Goal: Task Accomplishment & Management: Manage account settings

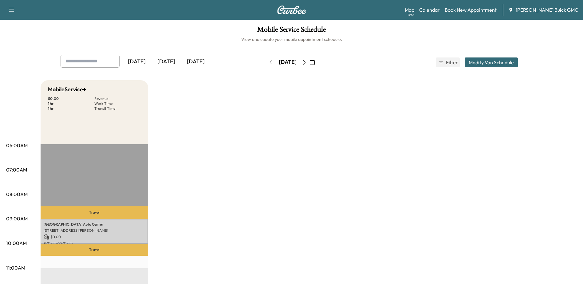
drag, startPoint x: 191, startPoint y: 60, endPoint x: 193, endPoint y: 69, distance: 9.0
click at [190, 60] on div "[DATE]" at bounding box center [196, 62] width 30 height 14
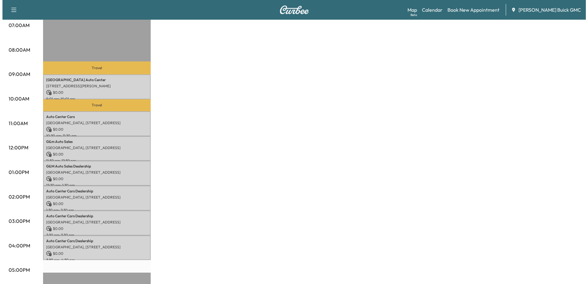
scroll to position [154, 0]
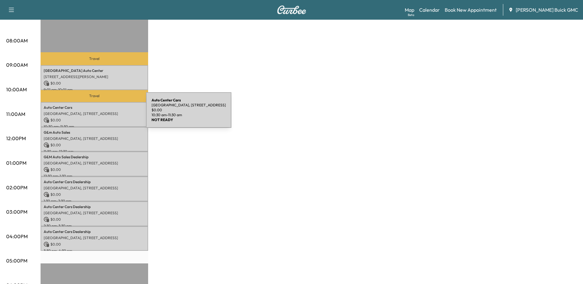
click at [100, 114] on p "[GEOGRAPHIC_DATA], [STREET_ADDRESS]" at bounding box center [94, 113] width 101 height 5
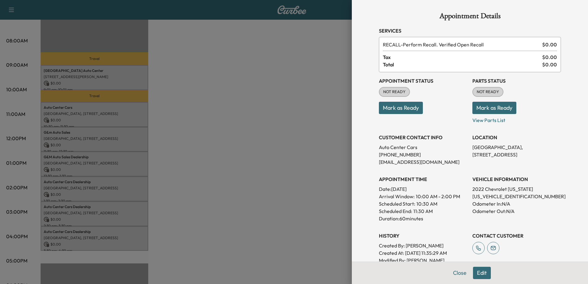
scroll to position [123, 0]
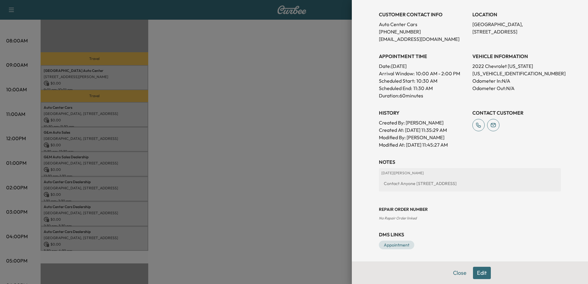
click at [476, 274] on button "Edit" at bounding box center [482, 273] width 18 height 12
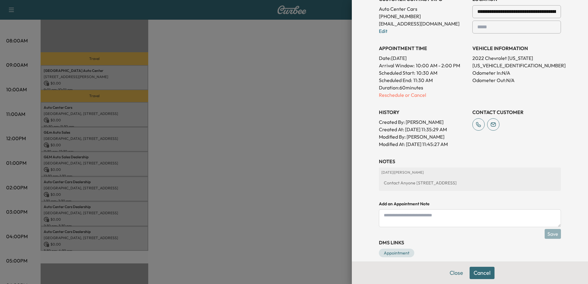
scroll to position [159, 0]
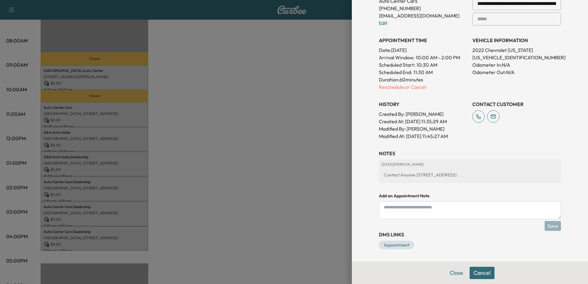
click at [397, 176] on div "Contact Anyone [STREET_ADDRESS]" at bounding box center [469, 174] width 177 height 11
drag, startPoint x: 397, startPoint y: 176, endPoint x: 420, endPoint y: 174, distance: 22.9
copy div "Contact Anyone [STREET_ADDRESS]"
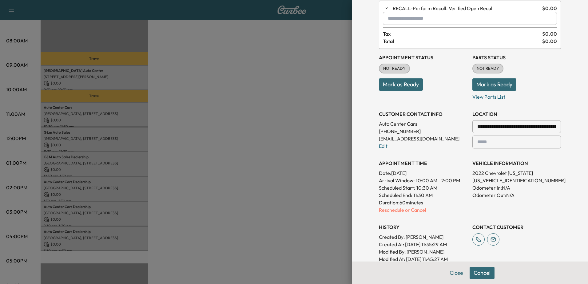
scroll to position [0, 0]
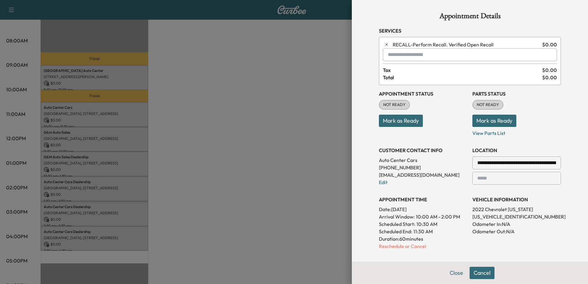
click at [326, 131] on div at bounding box center [294, 142] width 588 height 284
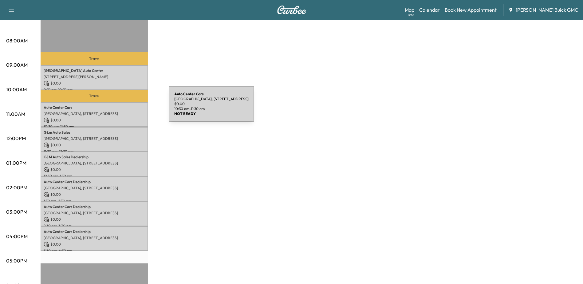
click at [123, 108] on p "Auto Center Cars" at bounding box center [94, 107] width 101 height 5
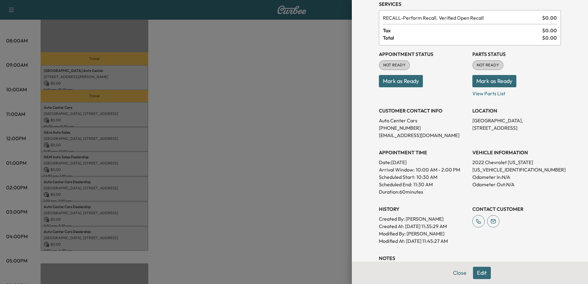
scroll to position [123, 0]
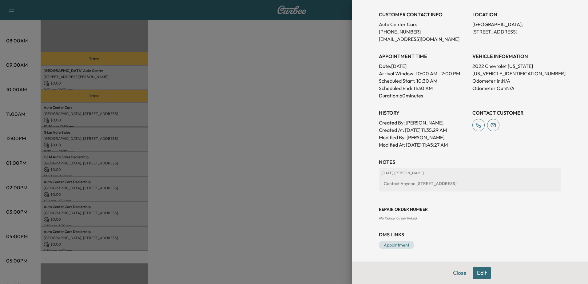
click at [476, 272] on button "Edit" at bounding box center [482, 273] width 18 height 12
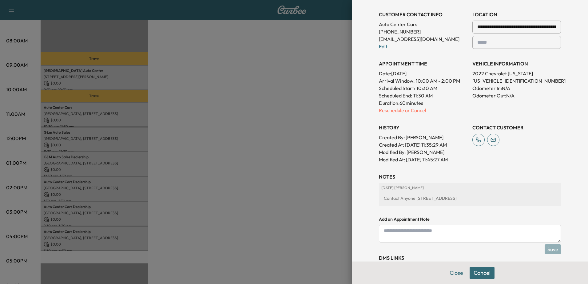
scroll to position [159, 0]
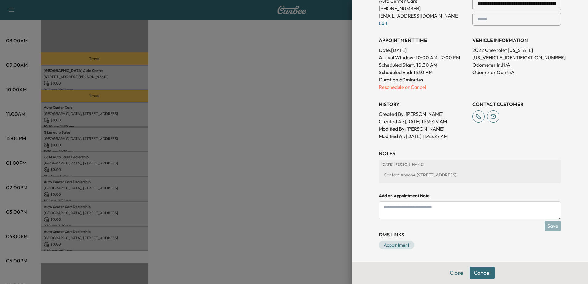
click at [394, 245] on link "Appointment" at bounding box center [396, 245] width 35 height 9
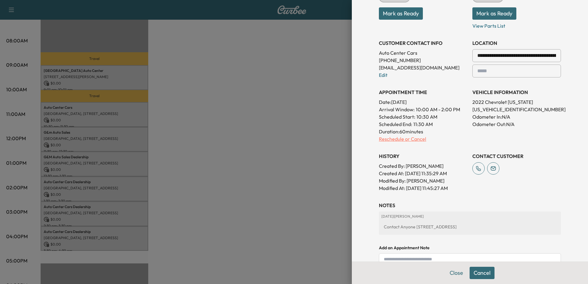
scroll to position [123, 0]
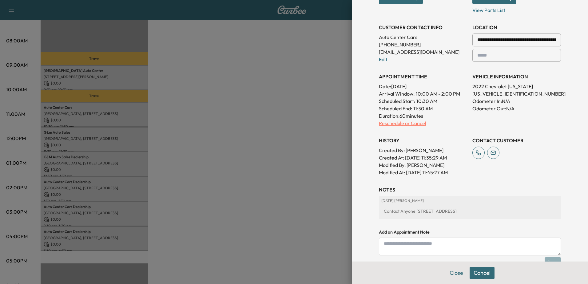
click at [408, 123] on p "Reschedule or Cancel" at bounding box center [423, 123] width 89 height 7
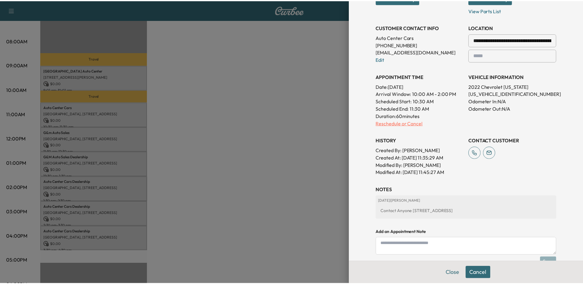
scroll to position [0, 0]
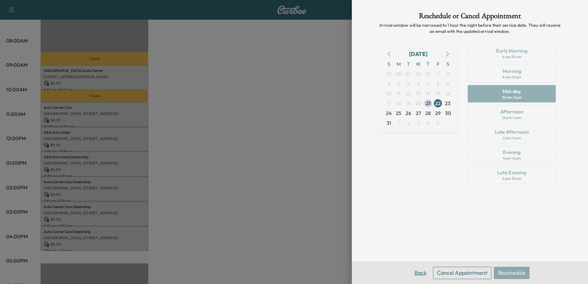
click at [416, 274] on button "Back" at bounding box center [420, 273] width 20 height 12
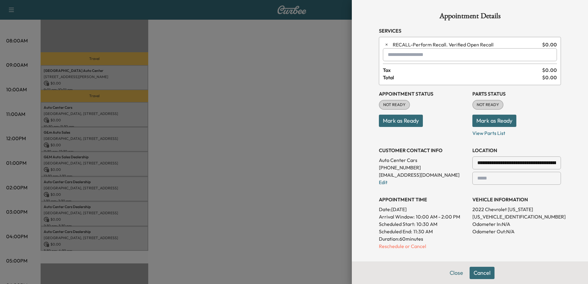
drag, startPoint x: 212, startPoint y: 129, endPoint x: 270, endPoint y: 173, distance: 73.0
click at [212, 129] on div at bounding box center [294, 142] width 588 height 284
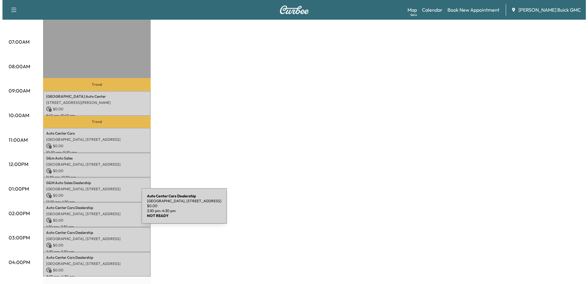
scroll to position [123, 0]
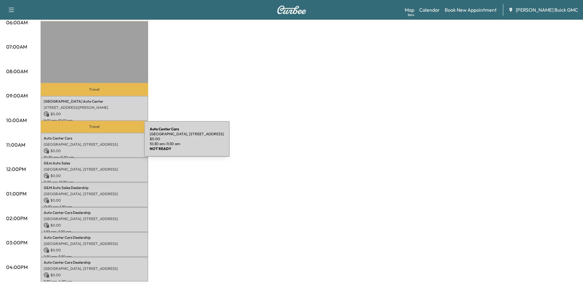
click at [98, 143] on p "[GEOGRAPHIC_DATA], [STREET_ADDRESS]" at bounding box center [94, 144] width 101 height 5
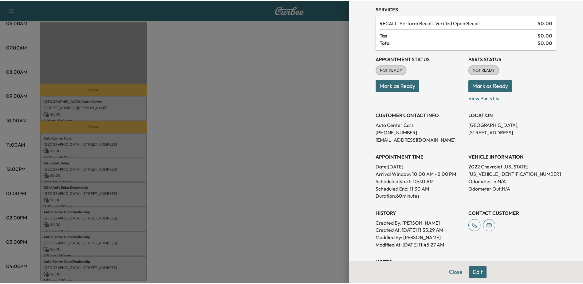
scroll to position [61, 0]
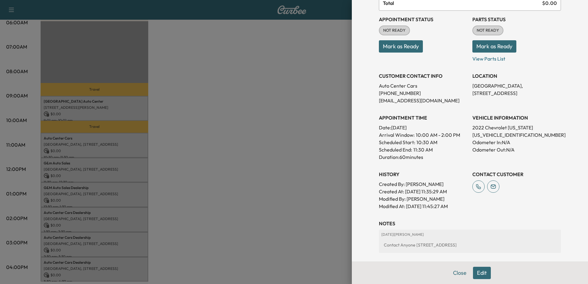
click at [226, 136] on div at bounding box center [294, 142] width 588 height 284
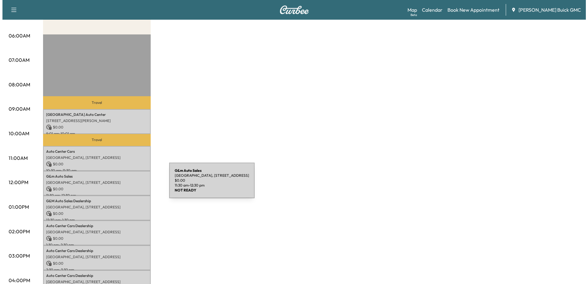
scroll to position [171, 0]
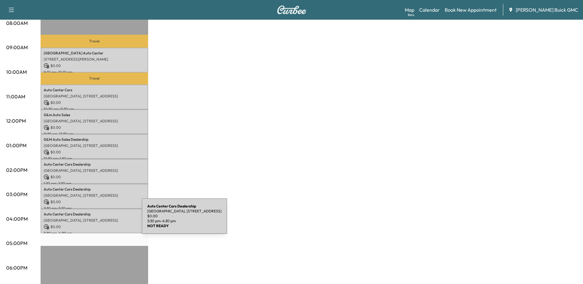
click at [96, 220] on p "[GEOGRAPHIC_DATA], [STREET_ADDRESS]" at bounding box center [94, 220] width 101 height 5
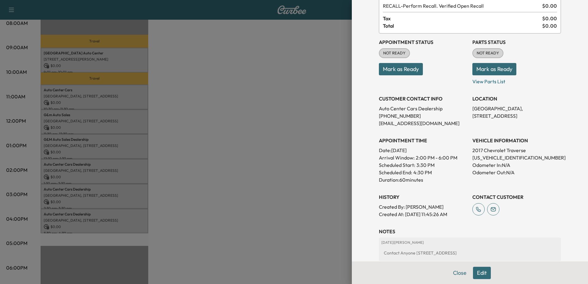
scroll to position [108, 0]
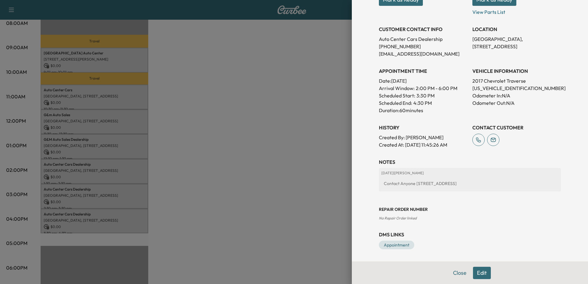
click at [219, 108] on div at bounding box center [294, 142] width 588 height 284
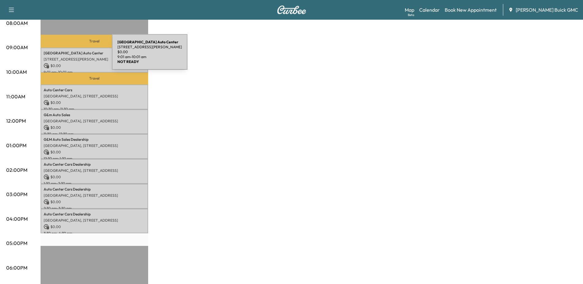
click at [66, 56] on div "Blue Ridge Auto Center 10041 James Madison Hwy, Warrenton, VA 20187, USA $ 0.00…" at bounding box center [95, 60] width 108 height 25
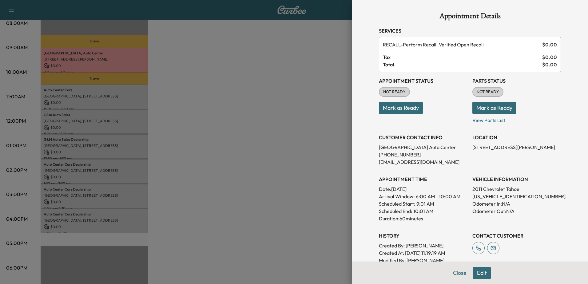
click at [496, 195] on p "1GNSCBE09BR156841" at bounding box center [516, 196] width 89 height 7
copy p "1GNSCBE09BR156841"
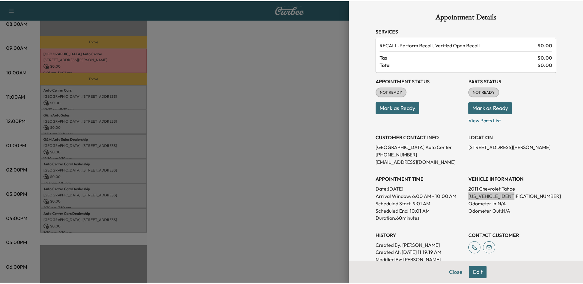
scroll to position [123, 0]
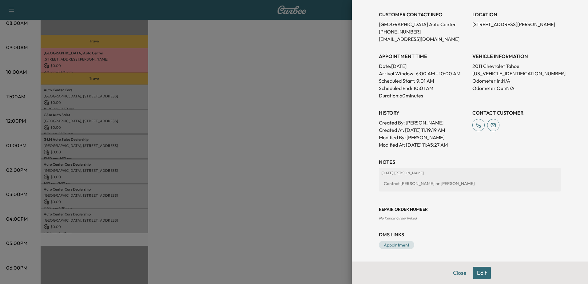
click at [398, 184] on div "Contact Lisa or Lindsey" at bounding box center [469, 183] width 177 height 11
copy div "Contact Lisa or Lindsey"
click at [244, 81] on div at bounding box center [294, 142] width 588 height 284
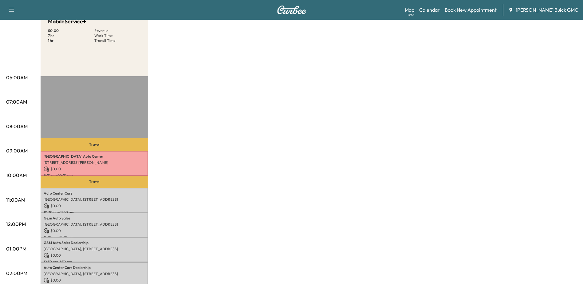
scroll to position [0, 0]
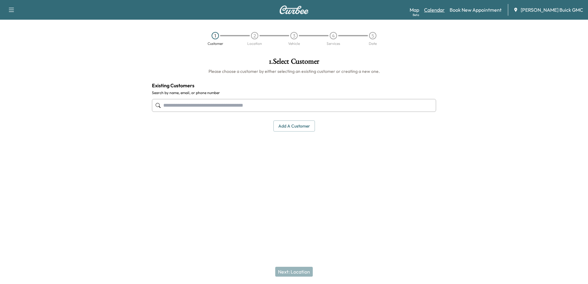
click at [445, 11] on link "Calendar" at bounding box center [434, 9] width 21 height 7
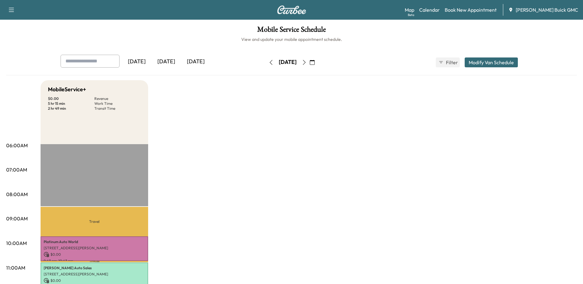
click at [203, 61] on div "[DATE]" at bounding box center [196, 62] width 30 height 14
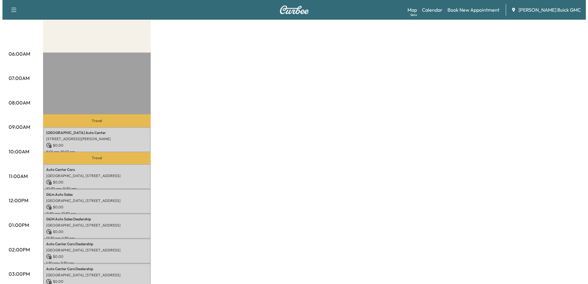
scroll to position [92, 0]
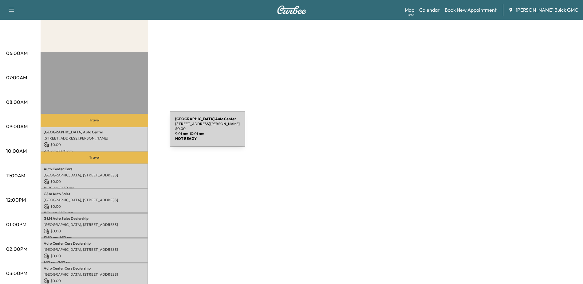
click at [124, 132] on p "Blue Ridge Auto Center" at bounding box center [94, 132] width 101 height 5
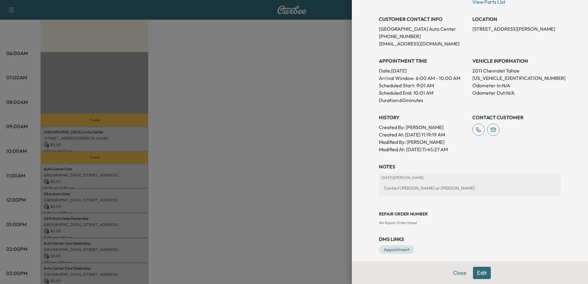
scroll to position [123, 0]
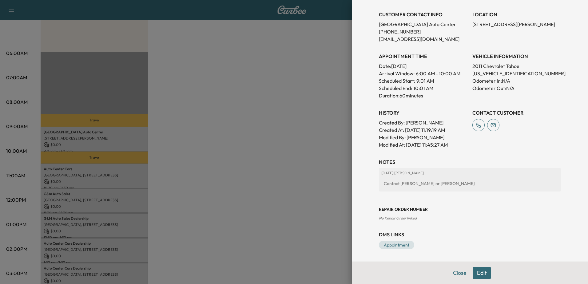
click at [474, 272] on button "Edit" at bounding box center [482, 273] width 18 height 12
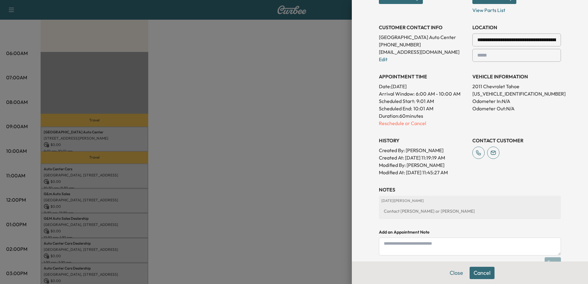
scroll to position [136, 0]
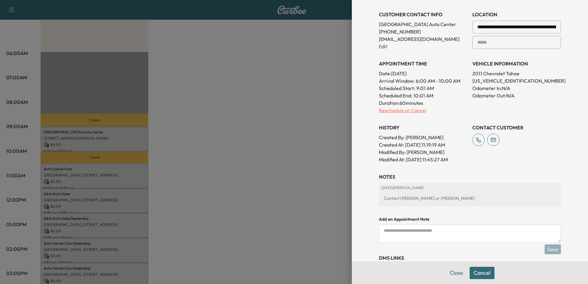
click at [402, 110] on p "Reschedule or Cancel" at bounding box center [423, 110] width 89 height 7
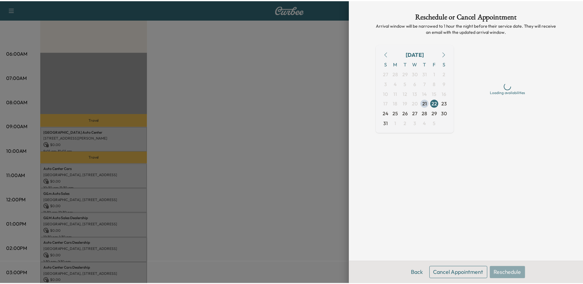
scroll to position [0, 0]
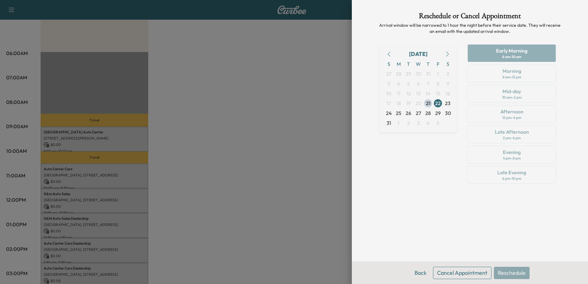
click at [459, 271] on button "Cancel Appointment" at bounding box center [462, 273] width 58 height 12
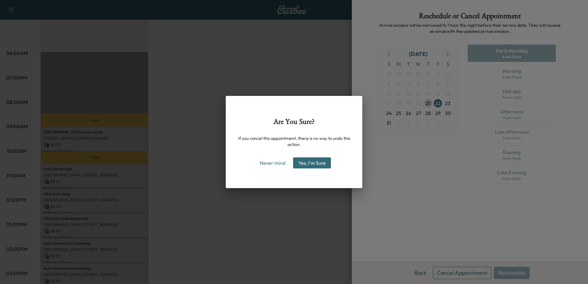
click at [318, 164] on button "Yes, I'm Sure" at bounding box center [312, 162] width 38 height 11
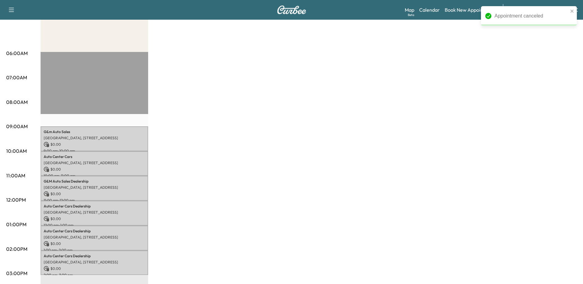
click at [286, 152] on div "MobileService+ $ 0.00 Revenue 6 hr Work Time 0 min Transit Time G&m Auto Sales …" at bounding box center [309, 218] width 536 height 461
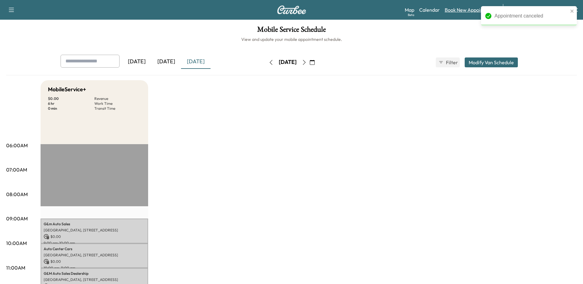
click at [469, 11] on link "Book New Appointment" at bounding box center [471, 9] width 52 height 7
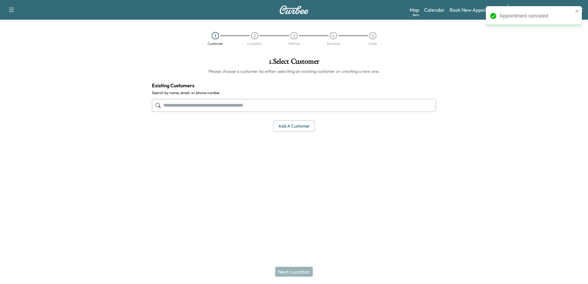
click at [201, 105] on input "text" at bounding box center [294, 105] width 284 height 13
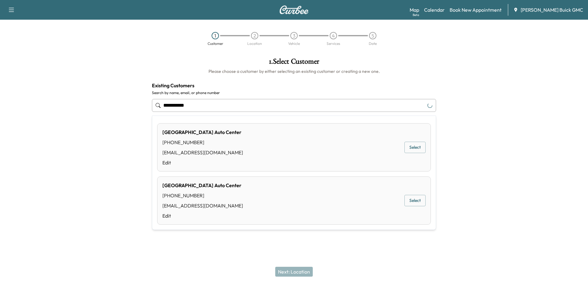
click at [412, 150] on button "Select" at bounding box center [414, 147] width 21 height 11
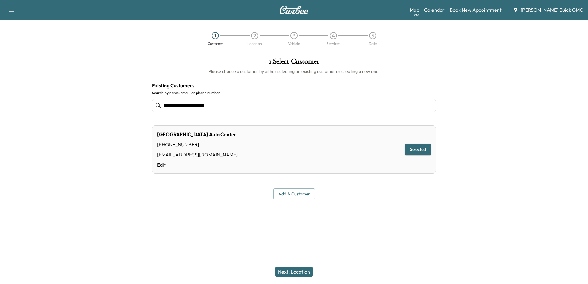
type input "**********"
click at [416, 150] on button "Selected" at bounding box center [418, 149] width 26 height 11
click at [291, 275] on button "Next: Location" at bounding box center [294, 272] width 38 height 10
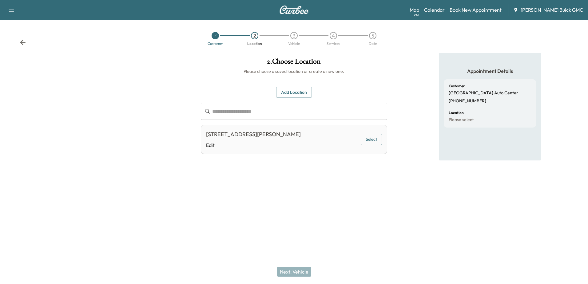
click at [374, 140] on button "Select" at bounding box center [371, 139] width 21 height 11
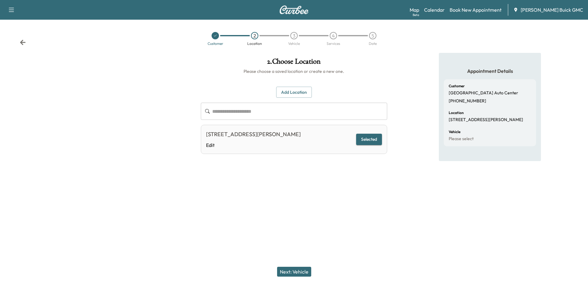
click at [301, 278] on div "Next: Vehicle" at bounding box center [294, 271] width 588 height 25
click at [300, 272] on button "Next: Vehicle" at bounding box center [294, 272] width 34 height 10
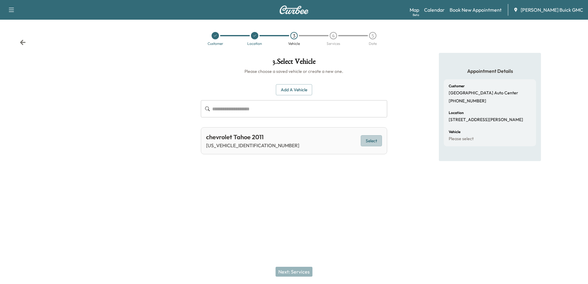
click at [370, 142] on button "Select" at bounding box center [371, 140] width 21 height 11
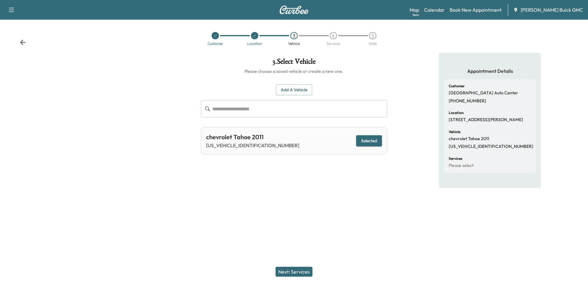
click at [299, 275] on button "Next: Services" at bounding box center [293, 272] width 37 height 10
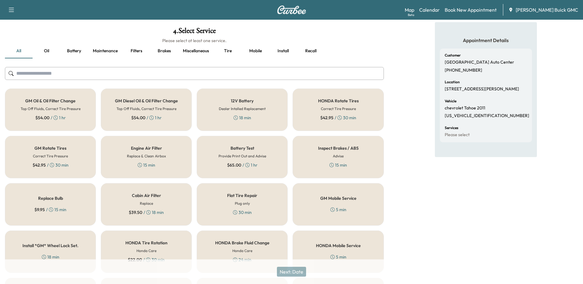
click at [345, 205] on div "GM Mobile Service 5 min" at bounding box center [338, 204] width 91 height 42
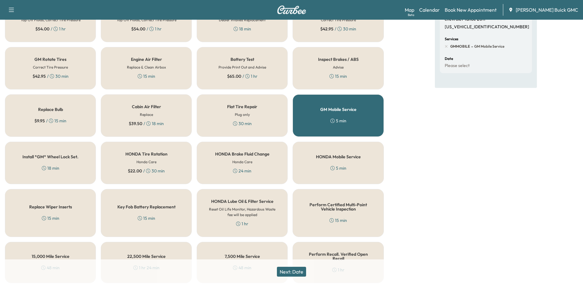
scroll to position [123, 0]
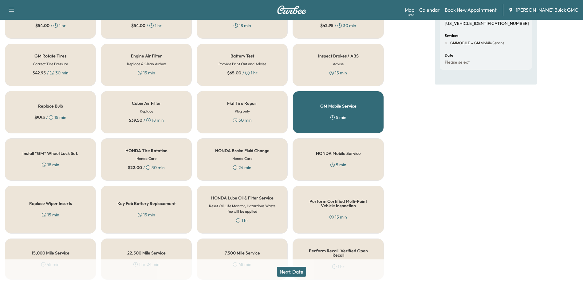
click at [299, 275] on button "Next: Date" at bounding box center [291, 272] width 29 height 10
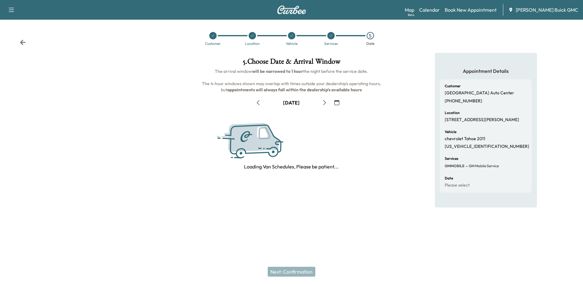
scroll to position [0, 0]
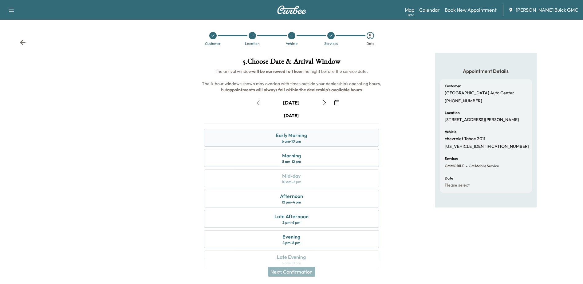
click at [297, 135] on div "Early Morning" at bounding box center [291, 135] width 31 height 7
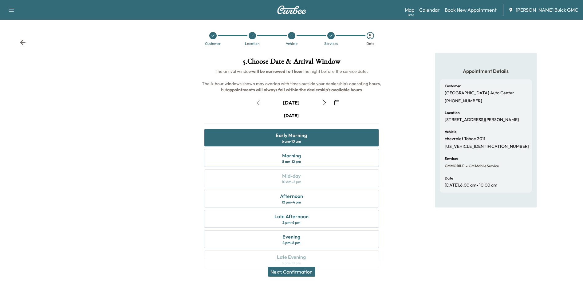
click at [301, 273] on button "Next: Confirmation" at bounding box center [292, 272] width 48 height 10
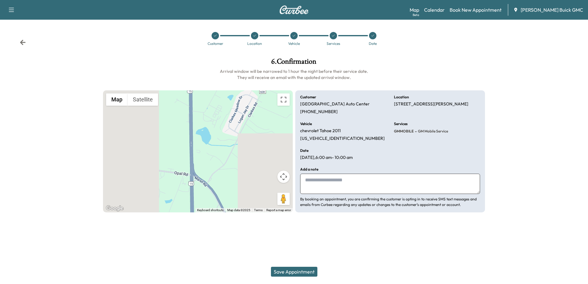
click at [364, 184] on textarea at bounding box center [390, 184] width 180 height 20
paste textarea "**********"
type textarea "**********"
click at [295, 269] on button "Save Appointment" at bounding box center [294, 272] width 46 height 10
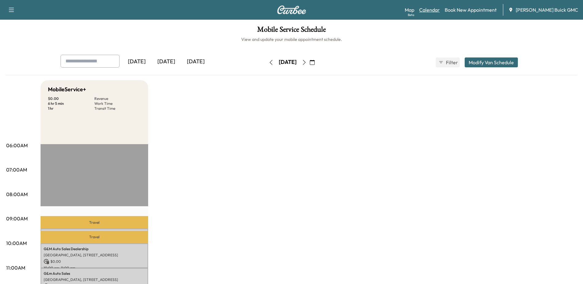
click at [439, 10] on link "Calendar" at bounding box center [429, 9] width 21 height 7
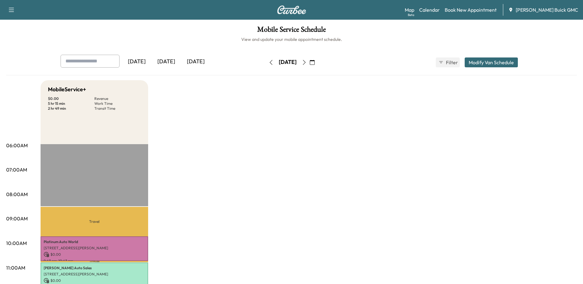
click at [204, 62] on div "[DATE]" at bounding box center [196, 62] width 30 height 14
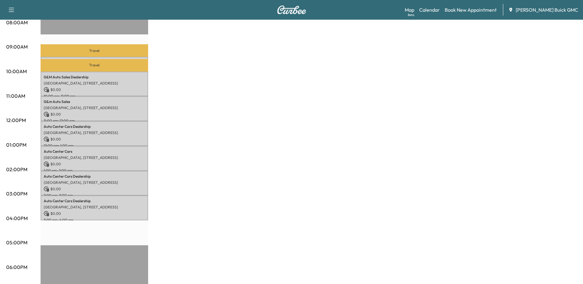
scroll to position [171, 0]
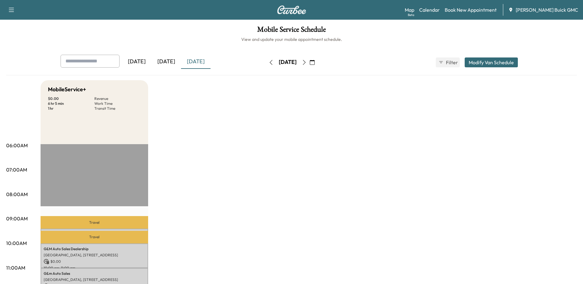
click at [169, 60] on div "[DATE]" at bounding box center [167, 62] width 30 height 14
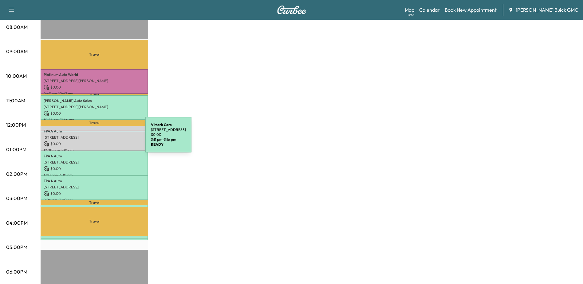
scroll to position [110, 0]
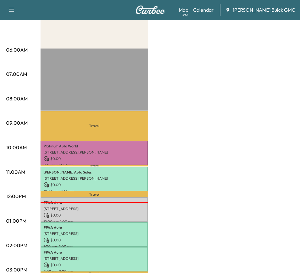
click at [282, 57] on div "MobileService+ $ 0.00 Revenue 5 hr 15 min Work Time 2 hr 49 min Transit Time Tr…" at bounding box center [168, 215] width 254 height 461
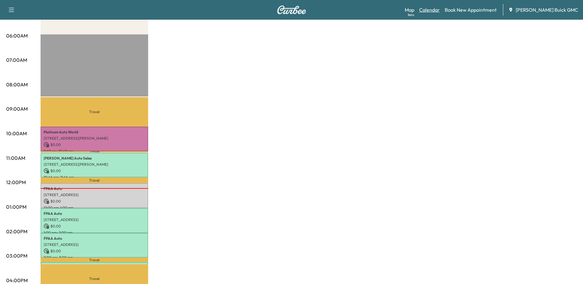
click at [440, 9] on link "Calendar" at bounding box center [429, 9] width 21 height 7
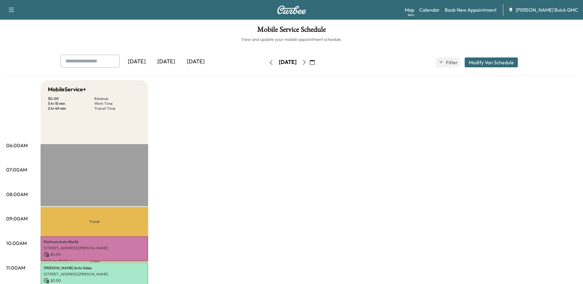
click at [201, 64] on div "[DATE]" at bounding box center [196, 62] width 30 height 14
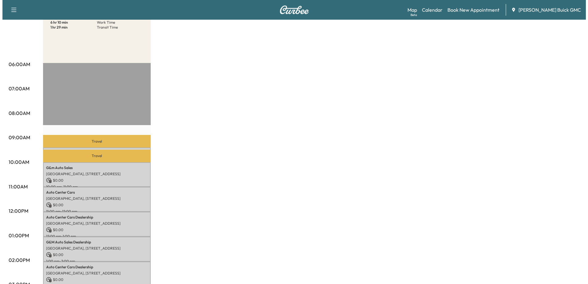
scroll to position [123, 0]
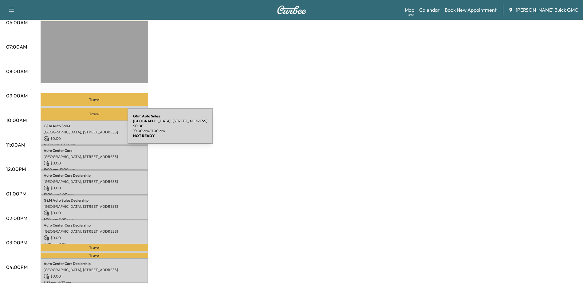
click at [81, 130] on p "[GEOGRAPHIC_DATA], [STREET_ADDRESS]" at bounding box center [94, 132] width 101 height 5
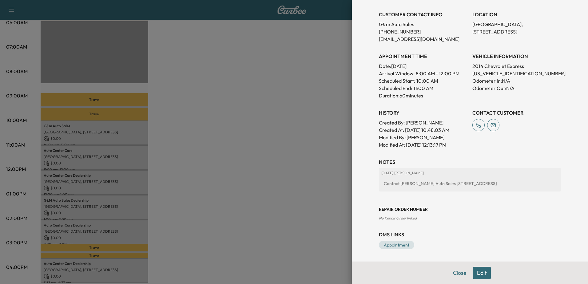
click at [91, 159] on div at bounding box center [294, 142] width 588 height 284
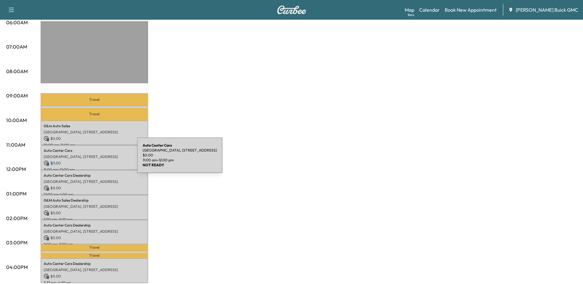
click at [91, 159] on div "Auto Center [GEOGRAPHIC_DATA][STREET_ADDRESS][GEOGRAPHIC_DATA] $ 0.00 11:00 am …" at bounding box center [95, 157] width 108 height 25
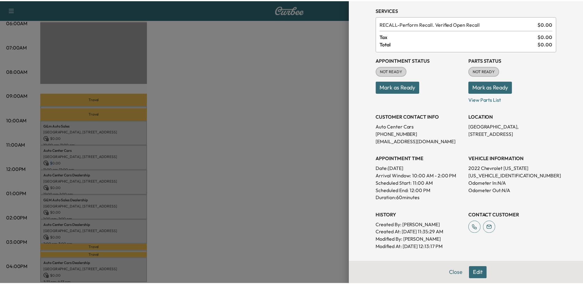
scroll to position [0, 0]
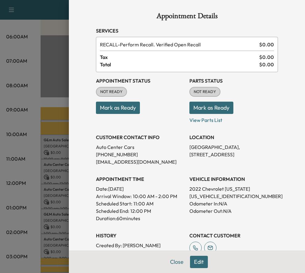
click at [290, 45] on div "Appointment Details Services RECALL - Perform Recall. Verified Open Recall $ 0.…" at bounding box center [187, 136] width 236 height 273
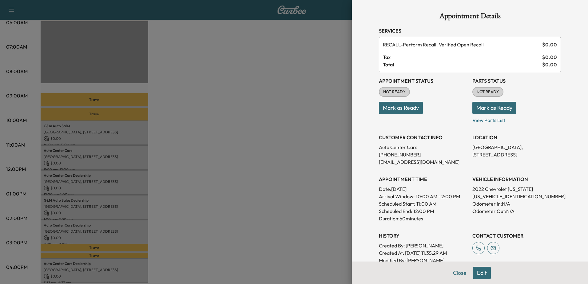
click at [241, 74] on div at bounding box center [294, 142] width 588 height 284
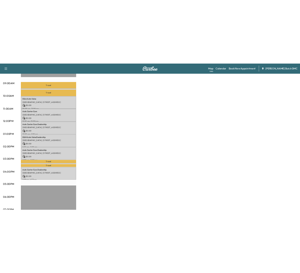
scroll to position [184, 0]
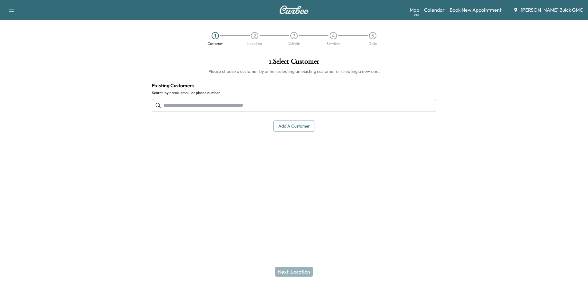
click at [443, 10] on link "Calendar" at bounding box center [434, 9] width 21 height 7
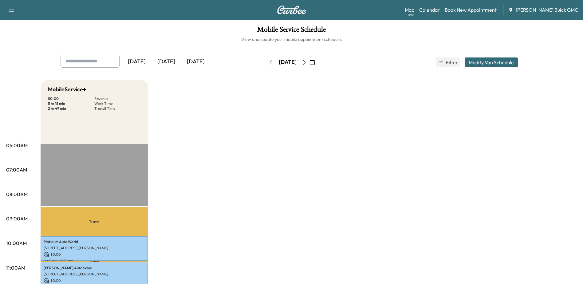
click at [310, 65] on button "button" at bounding box center [304, 62] width 10 height 10
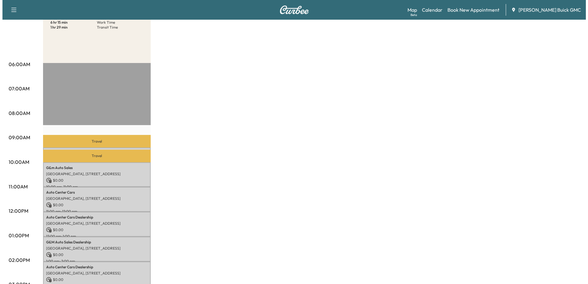
scroll to position [92, 0]
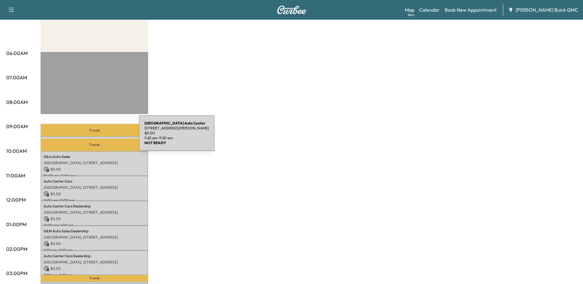
click at [93, 137] on div "Blue Ridge Auto Center 10041 James Madison Hwy, Warrenton, VA 20187, USA $ 0.00…" at bounding box center [95, 139] width 108 height 6
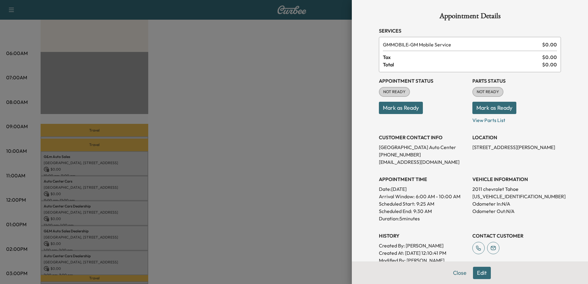
click at [97, 188] on div at bounding box center [294, 142] width 588 height 284
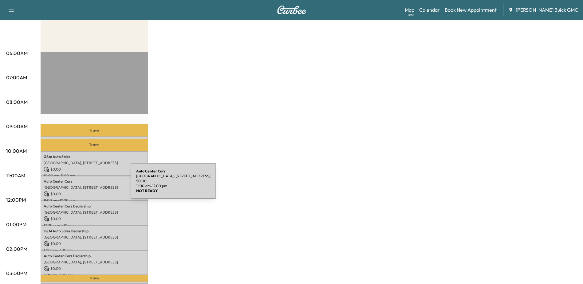
click at [85, 185] on p "[GEOGRAPHIC_DATA], [STREET_ADDRESS]" at bounding box center [94, 187] width 101 height 5
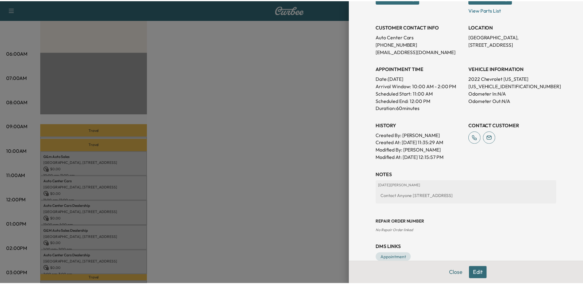
scroll to position [123, 0]
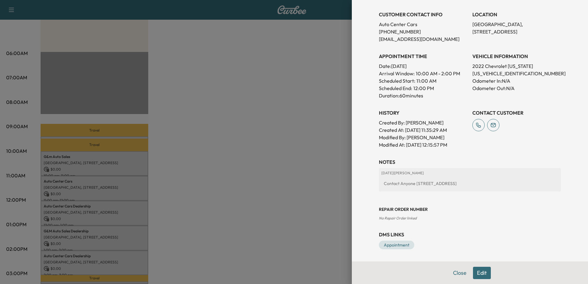
click at [62, 159] on div at bounding box center [294, 142] width 588 height 284
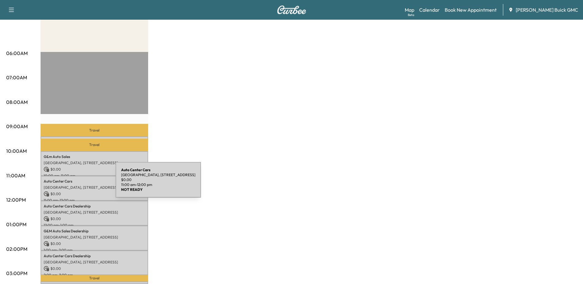
click at [69, 185] on p "[GEOGRAPHIC_DATA], [STREET_ADDRESS]" at bounding box center [94, 187] width 101 height 5
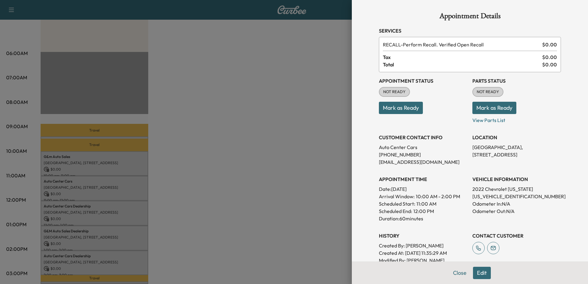
drag, startPoint x: 85, startPoint y: 174, endPoint x: 89, endPoint y: 182, distance: 9.2
click at [85, 174] on div at bounding box center [294, 142] width 588 height 284
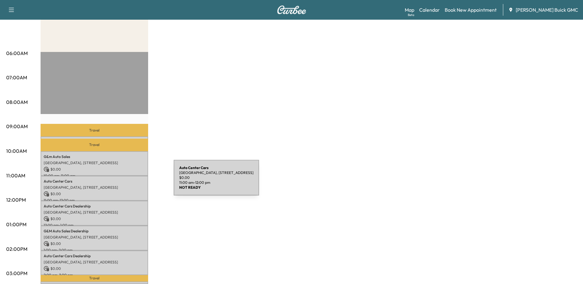
click at [121, 181] on p "Auto Center Cars" at bounding box center [94, 181] width 101 height 5
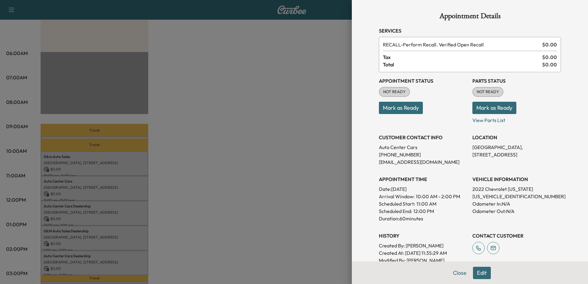
click at [85, 212] on div at bounding box center [294, 142] width 588 height 284
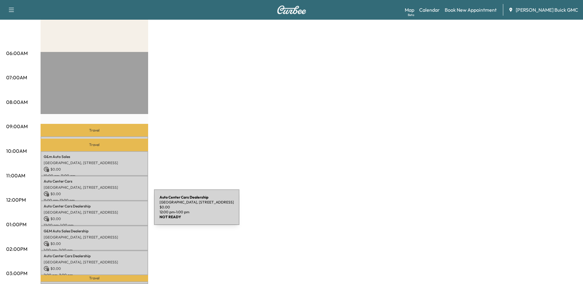
click at [108, 211] on p "[GEOGRAPHIC_DATA], [STREET_ADDRESS]" at bounding box center [94, 212] width 101 height 5
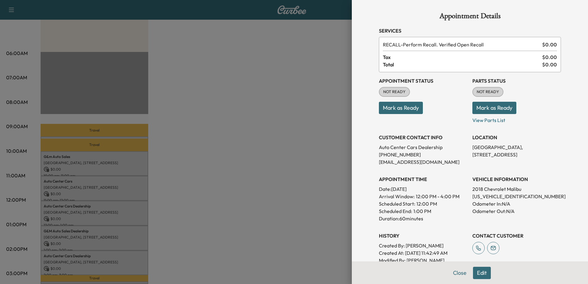
drag, startPoint x: 47, startPoint y: 210, endPoint x: 92, endPoint y: 215, distance: 45.5
click at [49, 210] on div at bounding box center [294, 142] width 588 height 284
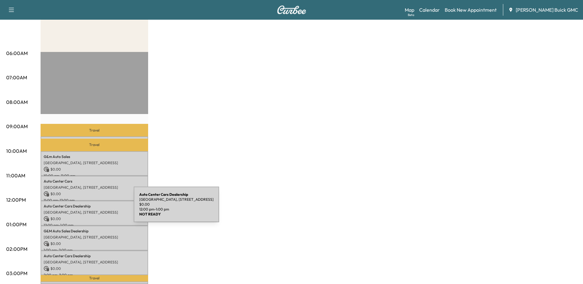
click at [88, 208] on div "Auto Center Cars Dealership Historic District, 10660 Automotive Dr, Manassas, V…" at bounding box center [95, 213] width 108 height 25
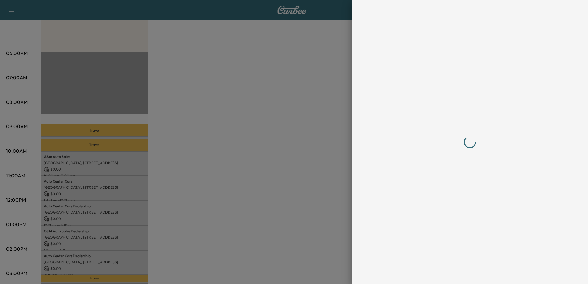
drag, startPoint x: 88, startPoint y: 186, endPoint x: 106, endPoint y: 196, distance: 21.3
click at [89, 186] on div at bounding box center [294, 142] width 588 height 284
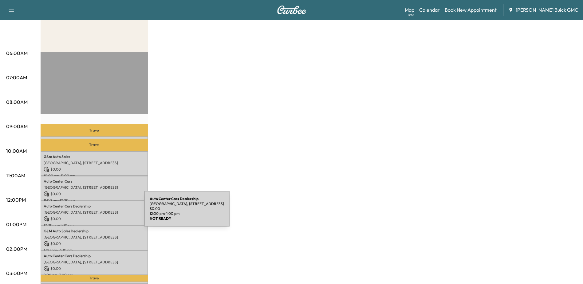
click at [98, 212] on p "[GEOGRAPHIC_DATA], [STREET_ADDRESS]" at bounding box center [94, 212] width 101 height 5
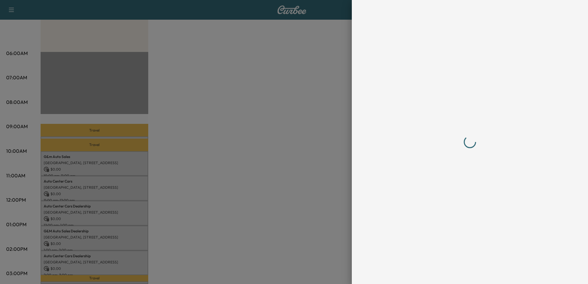
click at [102, 184] on div at bounding box center [294, 142] width 588 height 284
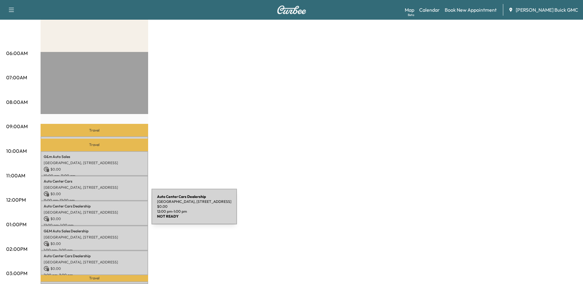
click at [105, 210] on p "[GEOGRAPHIC_DATA], [STREET_ADDRESS]" at bounding box center [94, 212] width 101 height 5
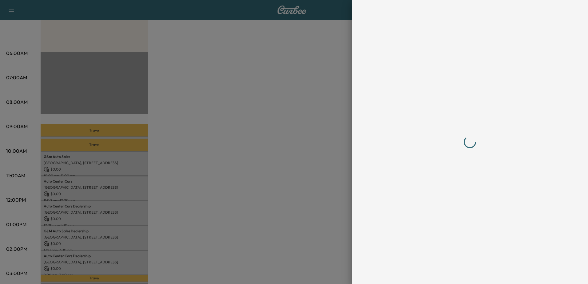
click at [107, 191] on div at bounding box center [294, 142] width 588 height 284
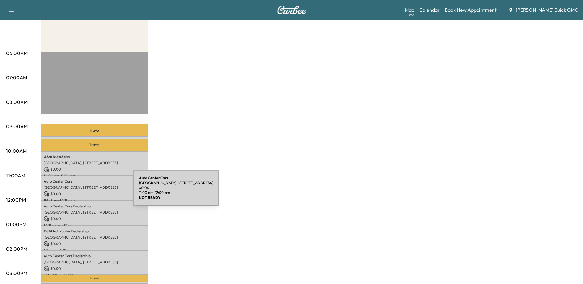
click at [89, 189] on div "Auto Center [GEOGRAPHIC_DATA][STREET_ADDRESS][GEOGRAPHIC_DATA] $ 0.00 11:00 am …" at bounding box center [95, 188] width 108 height 25
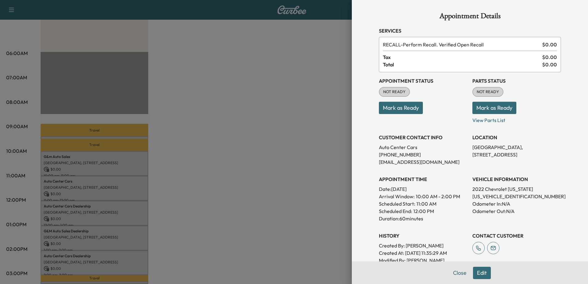
click at [108, 208] on div at bounding box center [294, 142] width 588 height 284
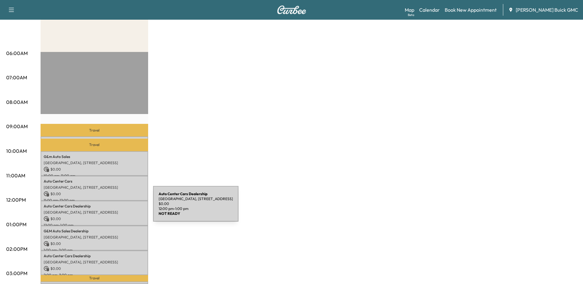
click at [107, 208] on div "Auto Center Cars Dealership Historic District, 10660 Automotive Dr, Manassas, V…" at bounding box center [95, 213] width 108 height 25
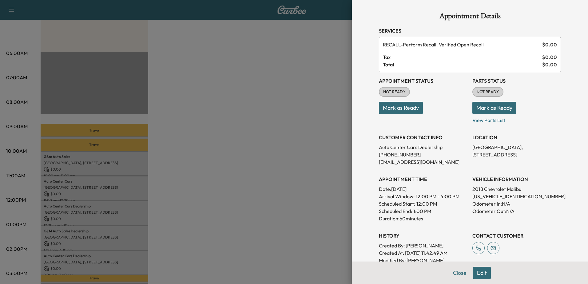
click at [84, 237] on div at bounding box center [294, 142] width 588 height 284
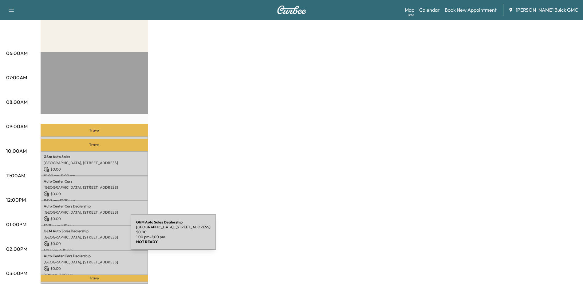
click at [85, 236] on p "[GEOGRAPHIC_DATA], [STREET_ADDRESS]" at bounding box center [94, 237] width 101 height 5
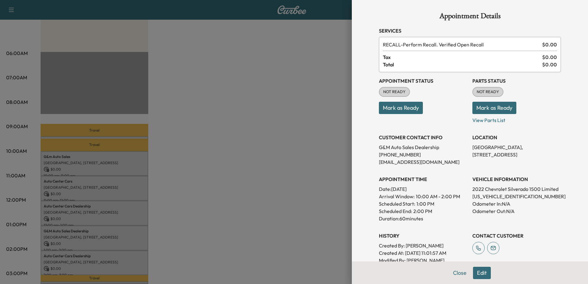
click at [99, 258] on div at bounding box center [294, 142] width 588 height 284
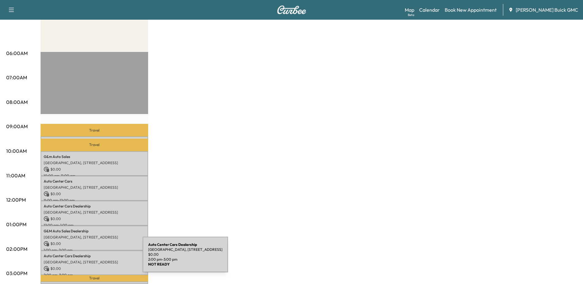
click at [97, 260] on p "[GEOGRAPHIC_DATA], [STREET_ADDRESS]" at bounding box center [94, 262] width 101 height 5
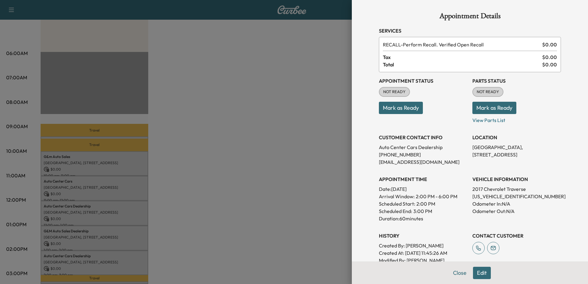
click at [75, 234] on div at bounding box center [294, 142] width 588 height 284
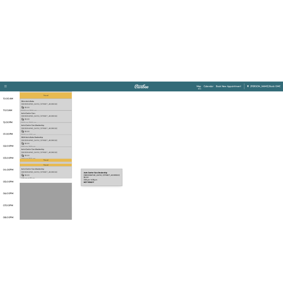
scroll to position [215, 0]
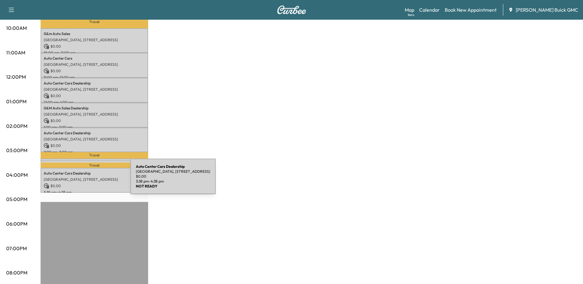
click at [85, 183] on p "$ 0.00" at bounding box center [94, 186] width 101 height 6
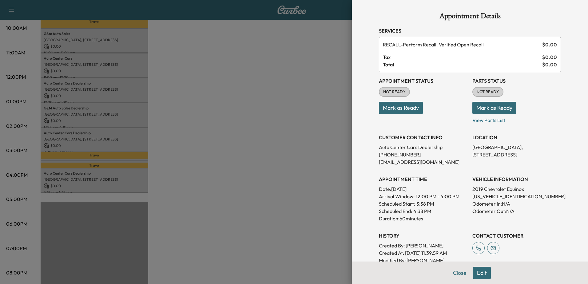
click at [80, 156] on div at bounding box center [294, 142] width 588 height 284
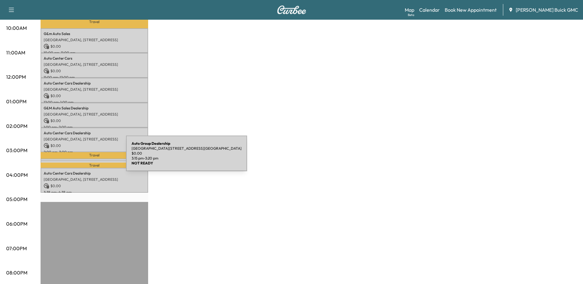
click at [80, 159] on div "Auto Group Dealership Historic District, 9141 Centreville Rd, Manassas, VA 2011…" at bounding box center [95, 162] width 108 height 6
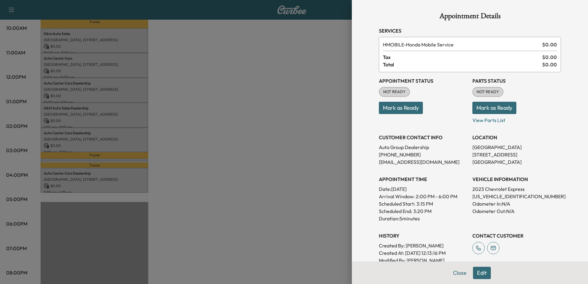
click at [122, 159] on div at bounding box center [294, 142] width 588 height 284
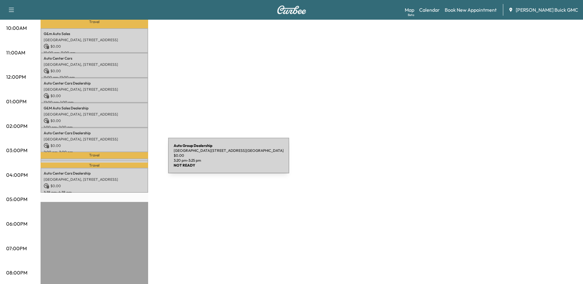
click at [122, 160] on div "Auto Group Dealership Historic District, 9141 Centreville Rd, Manassas, VA 2011…" at bounding box center [95, 163] width 108 height 6
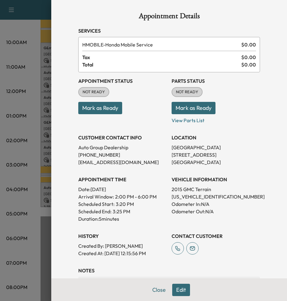
click at [32, 154] on div at bounding box center [143, 150] width 287 height 301
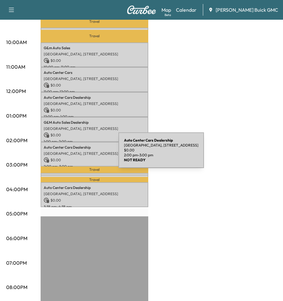
click at [72, 154] on div "Auto Center Cars Dealership Historic District, 10660 Automotive Dr, Manassas, V…" at bounding box center [95, 154] width 108 height 25
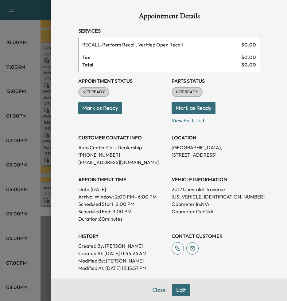
click at [22, 150] on div at bounding box center [143, 150] width 287 height 301
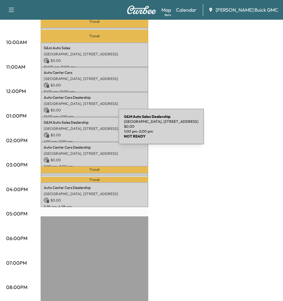
click at [72, 132] on p "$ 0.00" at bounding box center [94, 135] width 101 height 6
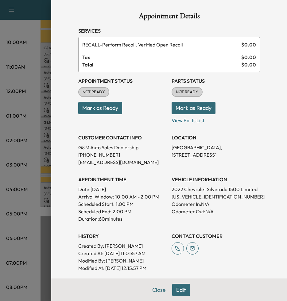
click at [22, 152] on div at bounding box center [143, 150] width 287 height 301
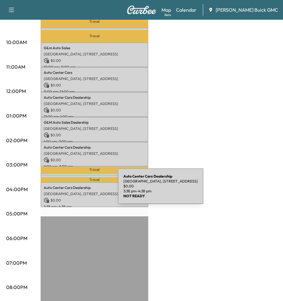
click at [72, 197] on p "$ 0.00" at bounding box center [94, 200] width 101 height 6
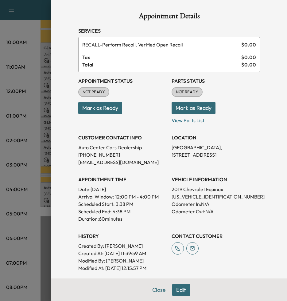
drag, startPoint x: 20, startPoint y: 149, endPoint x: 56, endPoint y: 126, distance: 42.7
click at [20, 149] on div at bounding box center [143, 150] width 287 height 301
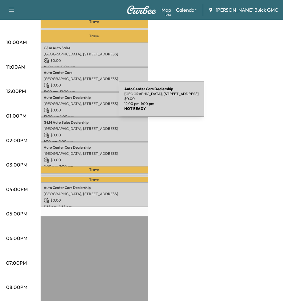
click at [73, 102] on p "[GEOGRAPHIC_DATA], [STREET_ADDRESS]" at bounding box center [94, 103] width 101 height 5
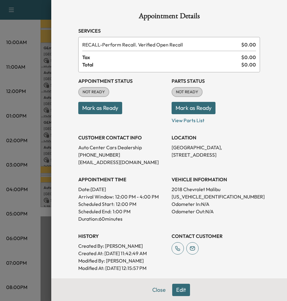
click at [29, 132] on div at bounding box center [143, 150] width 287 height 301
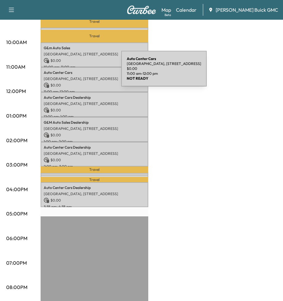
click at [75, 72] on p "Auto Center Cars" at bounding box center [94, 72] width 101 height 5
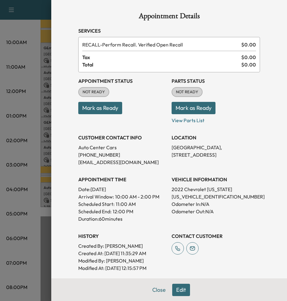
click at [23, 142] on div at bounding box center [143, 150] width 287 height 301
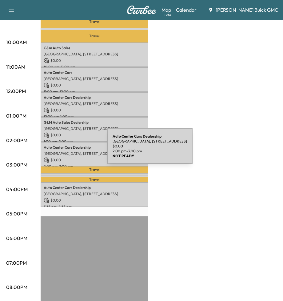
click at [61, 151] on p "[GEOGRAPHIC_DATA], [STREET_ADDRESS]" at bounding box center [94, 153] width 101 height 5
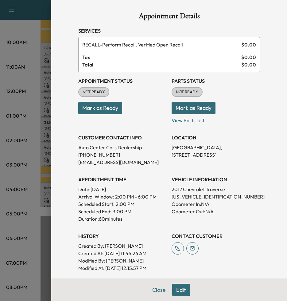
click at [22, 151] on div at bounding box center [143, 150] width 287 height 301
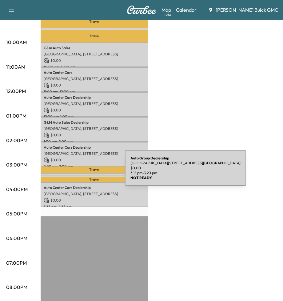
click at [79, 173] on div "Auto Group Dealership Historic District, 9141 Centreville Rd, Manassas, VA 2011…" at bounding box center [95, 176] width 108 height 6
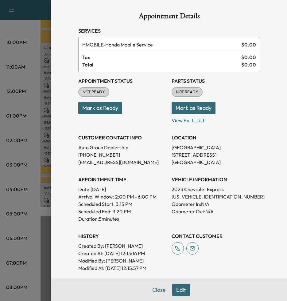
click at [13, 168] on div at bounding box center [143, 150] width 287 height 301
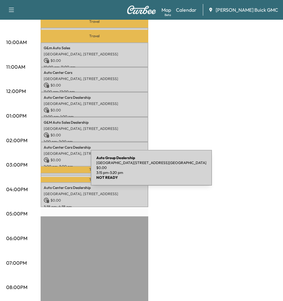
click at [45, 173] on div "Auto Group Dealership Historic District, 9141 Centreville Rd, Manassas, VA 2011…" at bounding box center [95, 176] width 108 height 6
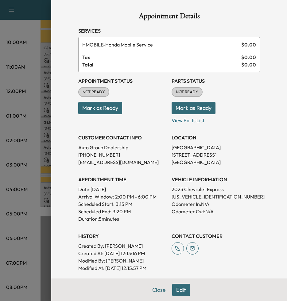
click at [191, 196] on p "1GCWGBFP5P1103778" at bounding box center [216, 196] width 89 height 7
copy p "1GCWGBFP5P1103778"
click at [31, 177] on div at bounding box center [143, 150] width 287 height 301
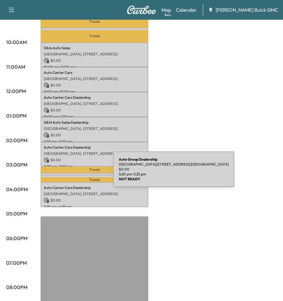
click at [67, 175] on div "Auto Group Dealership Historic District, 9141 Centreville Rd, Manassas, VA 2011…" at bounding box center [95, 178] width 108 height 6
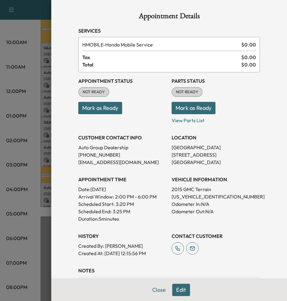
click at [202, 196] on p "2GKFLXEK0F6156516" at bounding box center [216, 196] width 89 height 7
copy p "2GKFLXEK0F6156516"
click at [27, 16] on div at bounding box center [143, 150] width 287 height 301
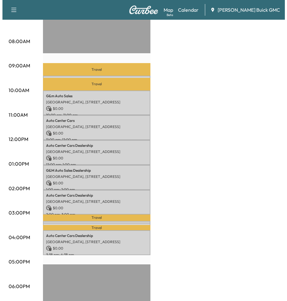
scroll to position [184, 0]
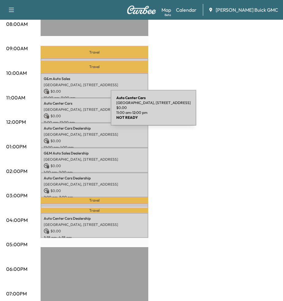
click at [65, 108] on p "[GEOGRAPHIC_DATA], [STREET_ADDRESS]" at bounding box center [94, 109] width 101 height 5
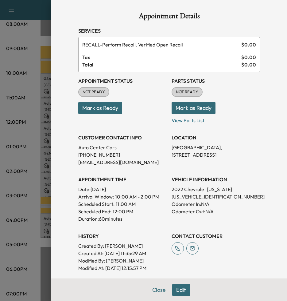
click at [201, 196] on p "[US_VEHICLE_IDENTIFICATION_NUMBER]" at bounding box center [216, 196] width 89 height 7
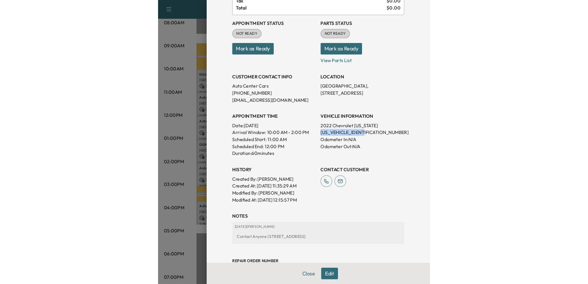
scroll to position [106, 0]
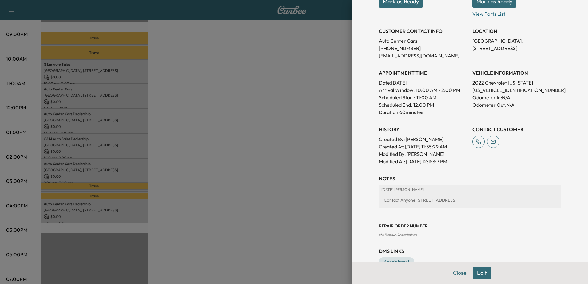
click at [476, 232] on div "Repair Order number No Repair Order linked" at bounding box center [470, 225] width 182 height 25
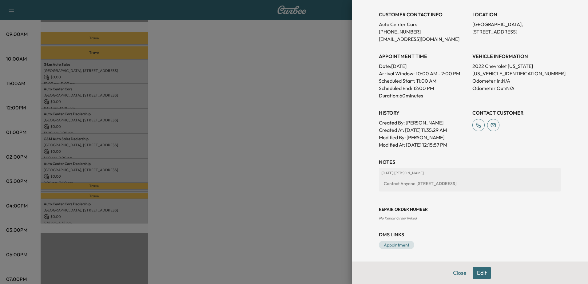
click at [479, 275] on button "Edit" at bounding box center [482, 273] width 18 height 12
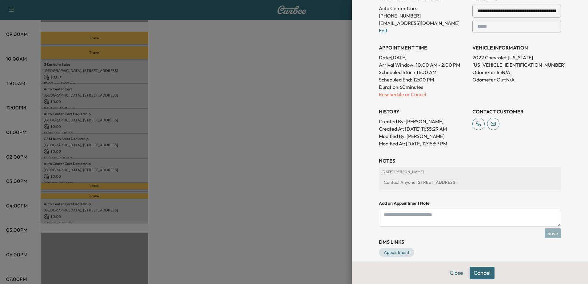
scroll to position [159, 0]
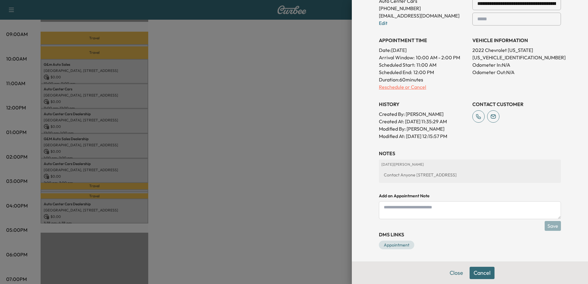
click at [409, 89] on p "Reschedule or Cancel" at bounding box center [423, 86] width 89 height 7
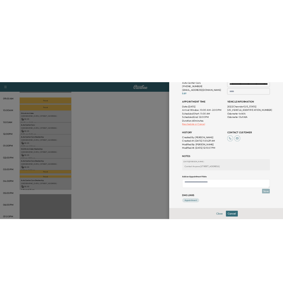
scroll to position [0, 0]
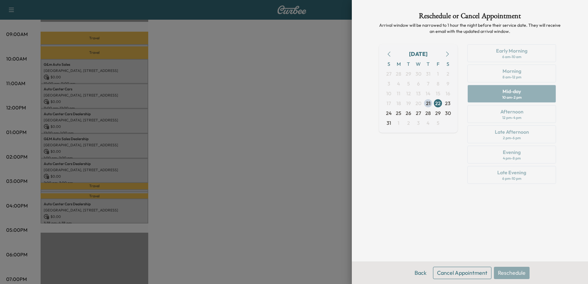
click at [469, 271] on button "Cancel Appointment" at bounding box center [462, 273] width 58 height 12
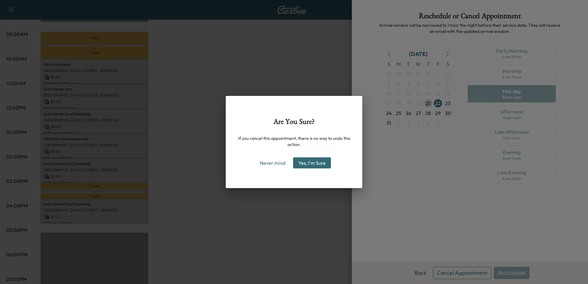
click at [316, 163] on button "Yes, I'm Sure" at bounding box center [312, 162] width 38 height 11
